Goal: Information Seeking & Learning: Learn about a topic

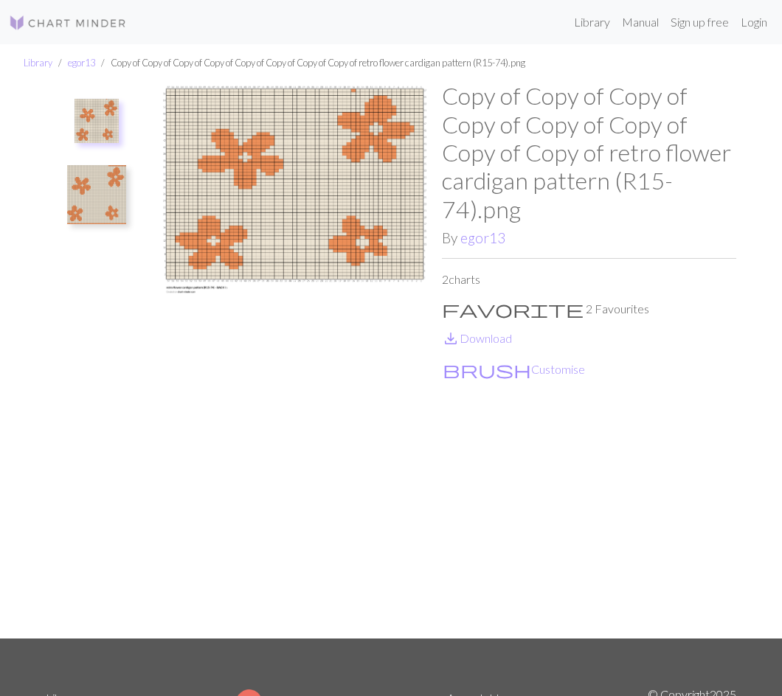
click at [80, 194] on img at bounding box center [96, 194] width 59 height 59
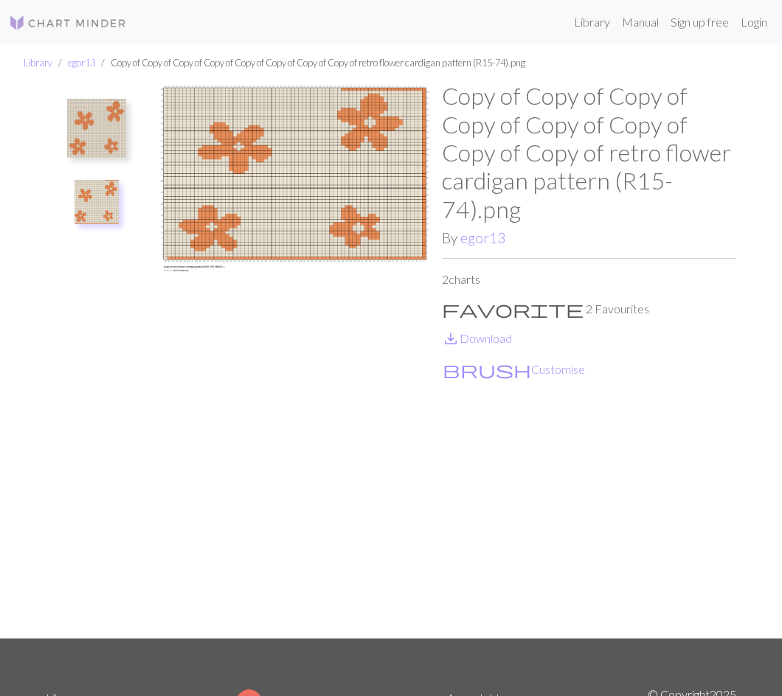
click at [89, 128] on img at bounding box center [96, 128] width 59 height 59
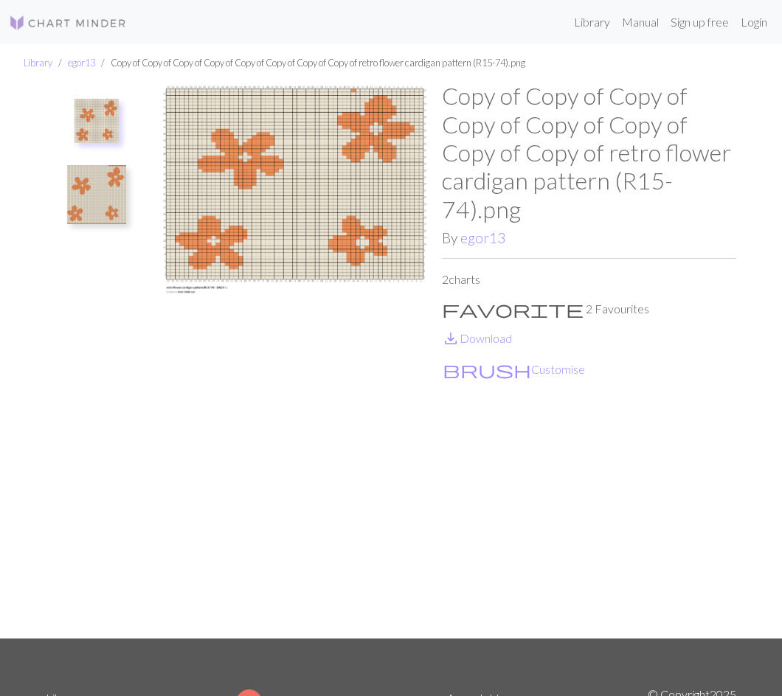
click at [92, 185] on img at bounding box center [96, 194] width 59 height 59
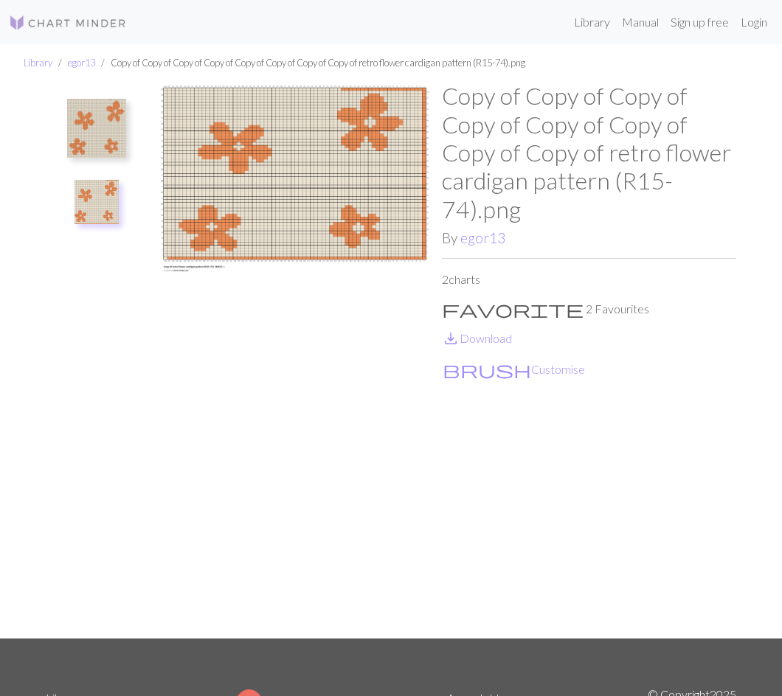
click at [96, 119] on img at bounding box center [96, 128] width 59 height 59
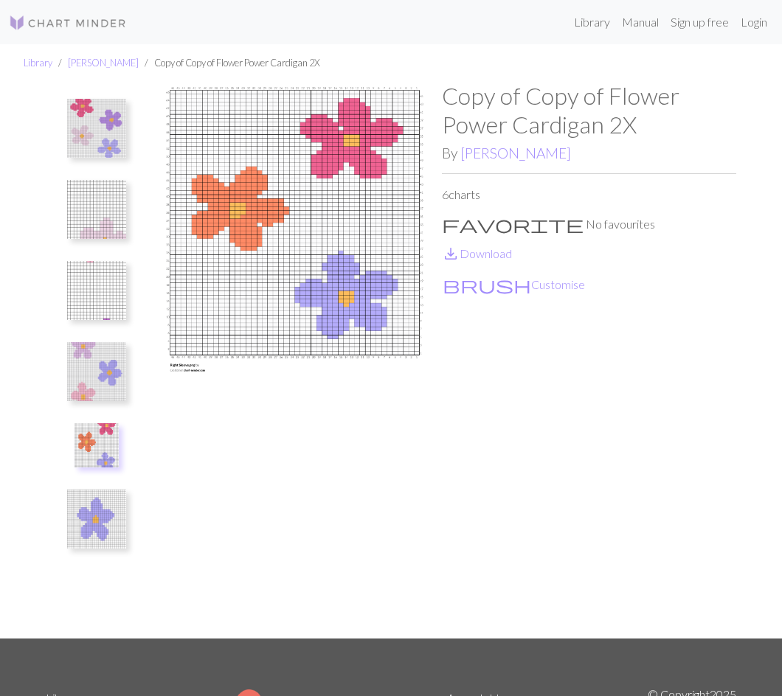
click at [97, 525] on img at bounding box center [96, 519] width 59 height 59
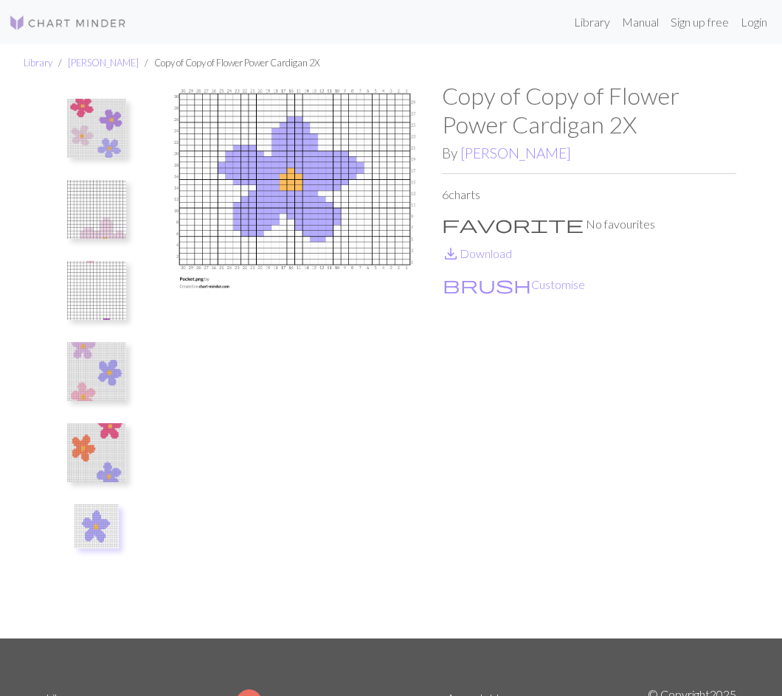
click at [102, 442] on img at bounding box center [96, 452] width 59 height 59
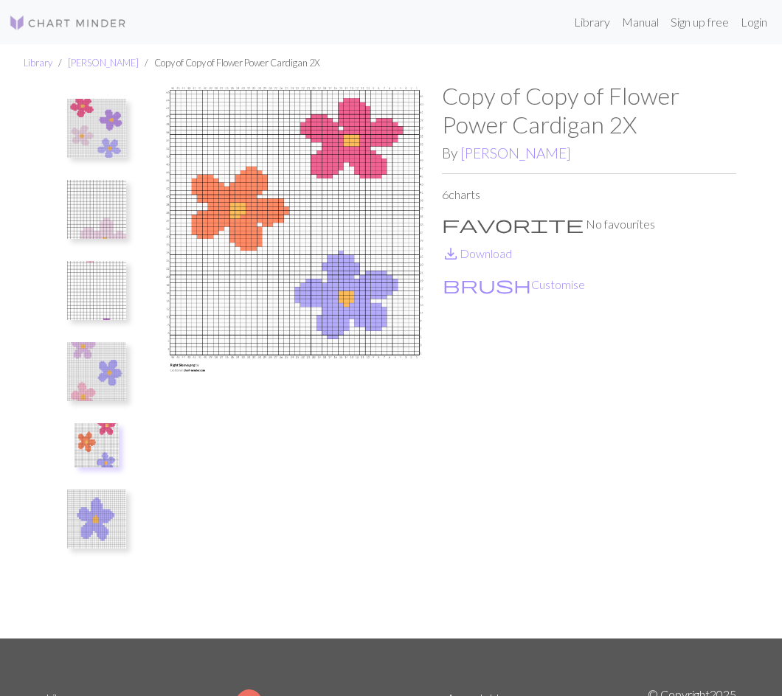
click at [108, 368] on img at bounding box center [96, 371] width 59 height 59
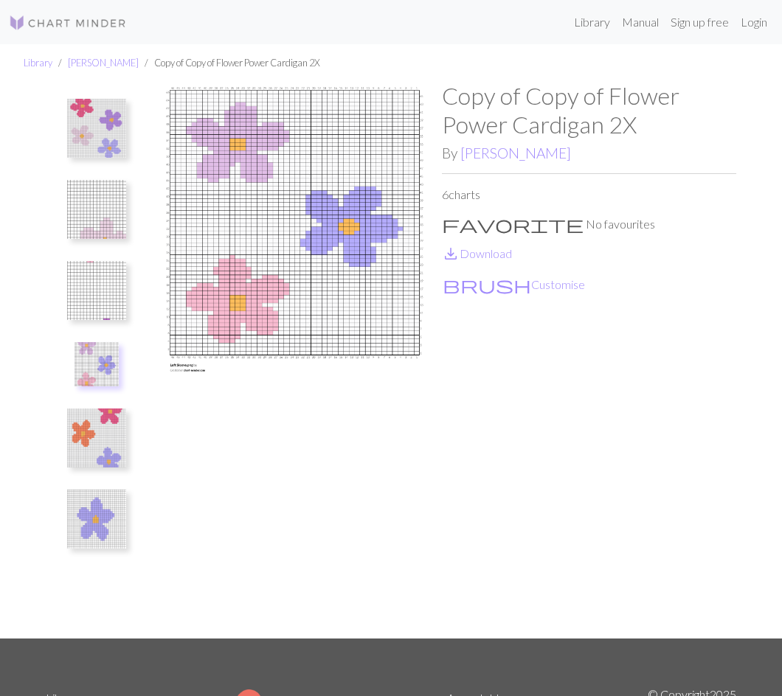
click at [101, 203] on img at bounding box center [96, 209] width 59 height 59
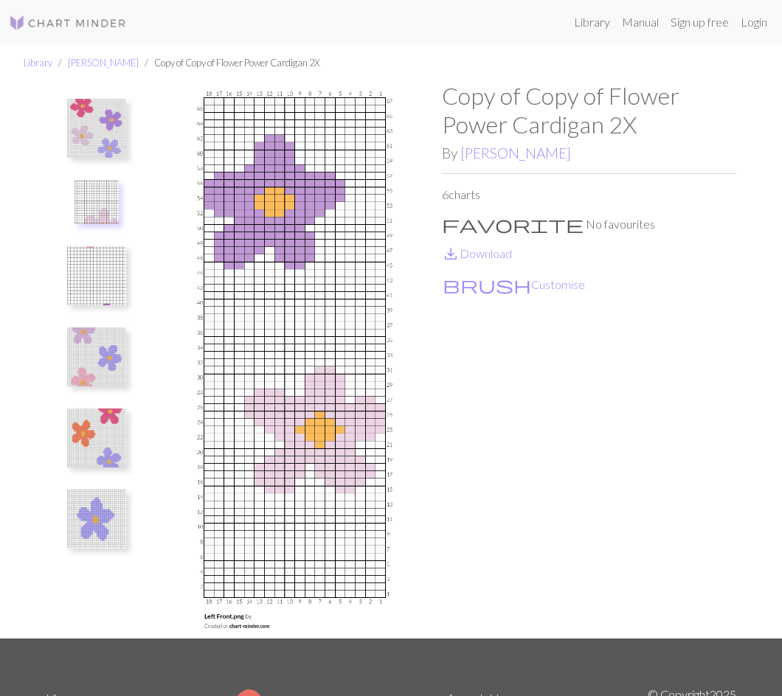
click at [103, 139] on img at bounding box center [96, 128] width 59 height 59
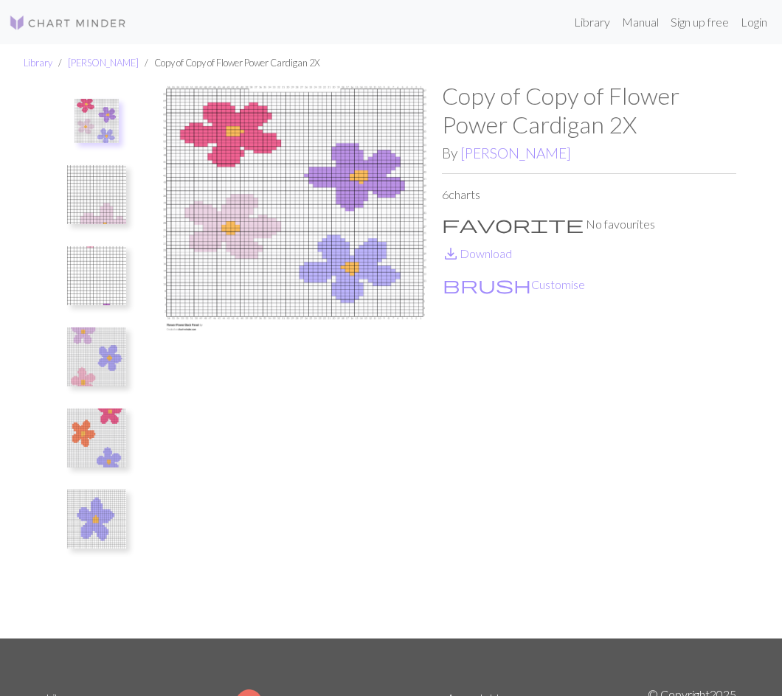
click at [112, 180] on img at bounding box center [96, 194] width 59 height 59
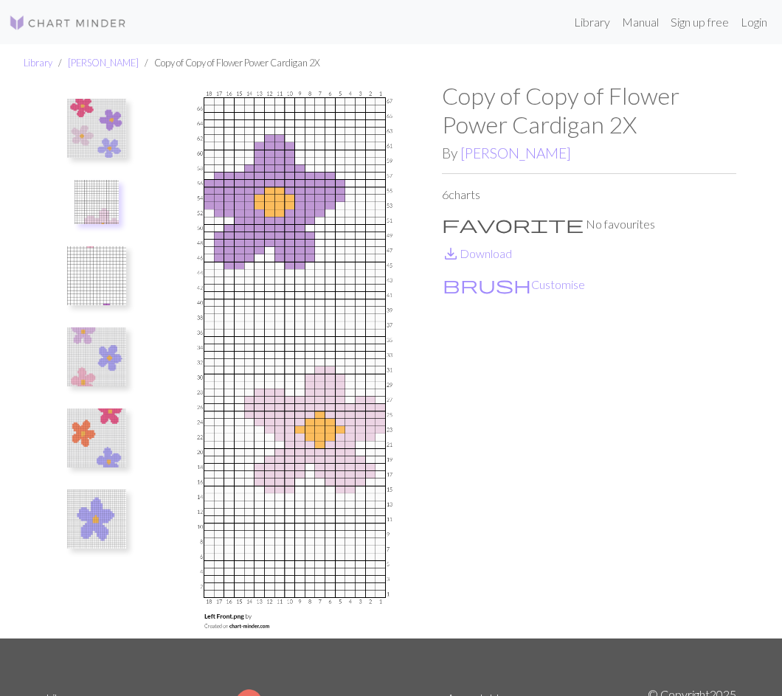
click at [81, 355] on img at bounding box center [96, 356] width 59 height 59
